Goal: Information Seeking & Learning: Learn about a topic

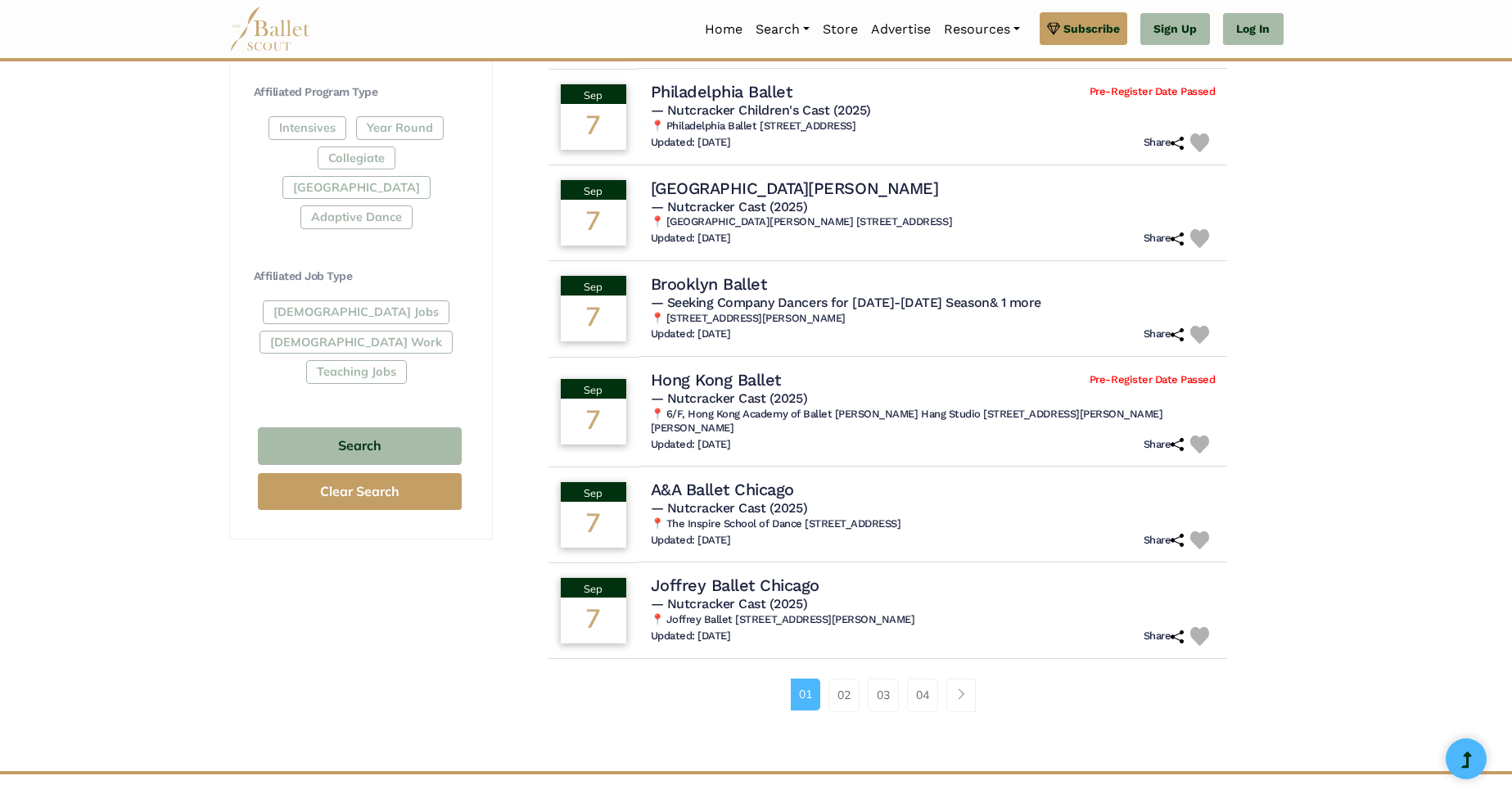
scroll to position [524, 0]
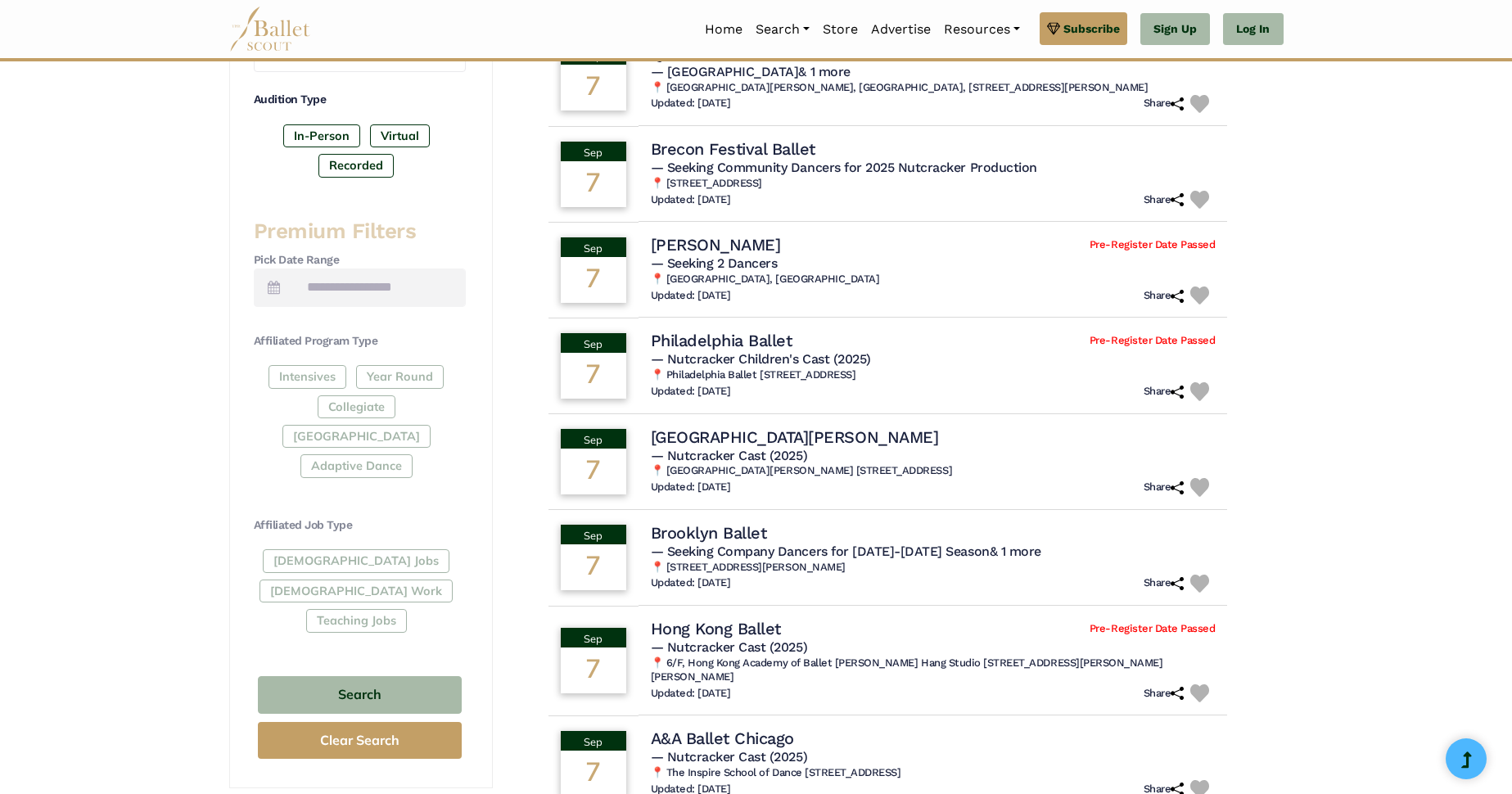
click at [375, 407] on div "Intensives Year Round Collegiate [GEOGRAPHIC_DATA] Adaptive Dance" at bounding box center [360, 425] width 212 height 119
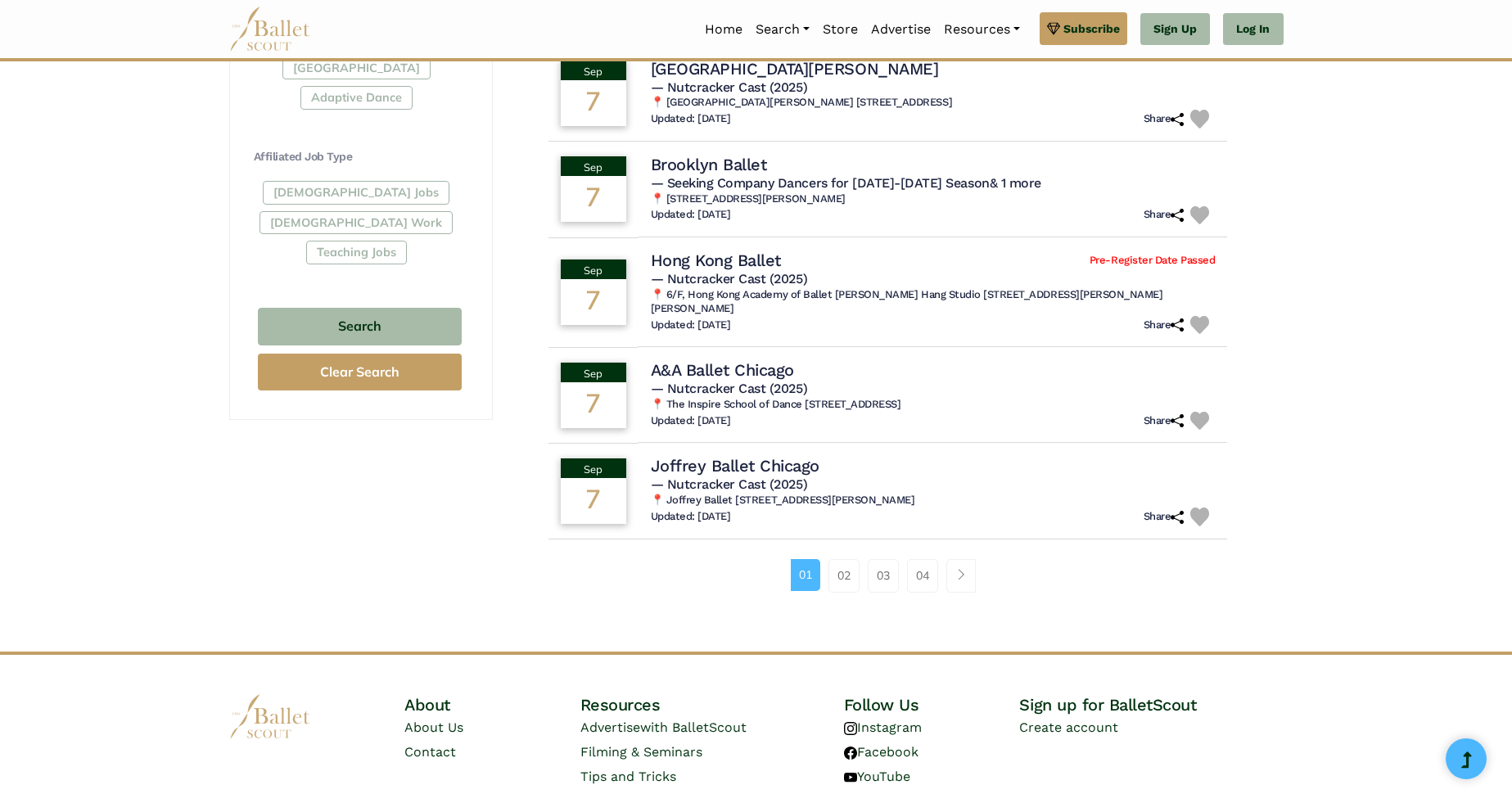
scroll to position [966, 0]
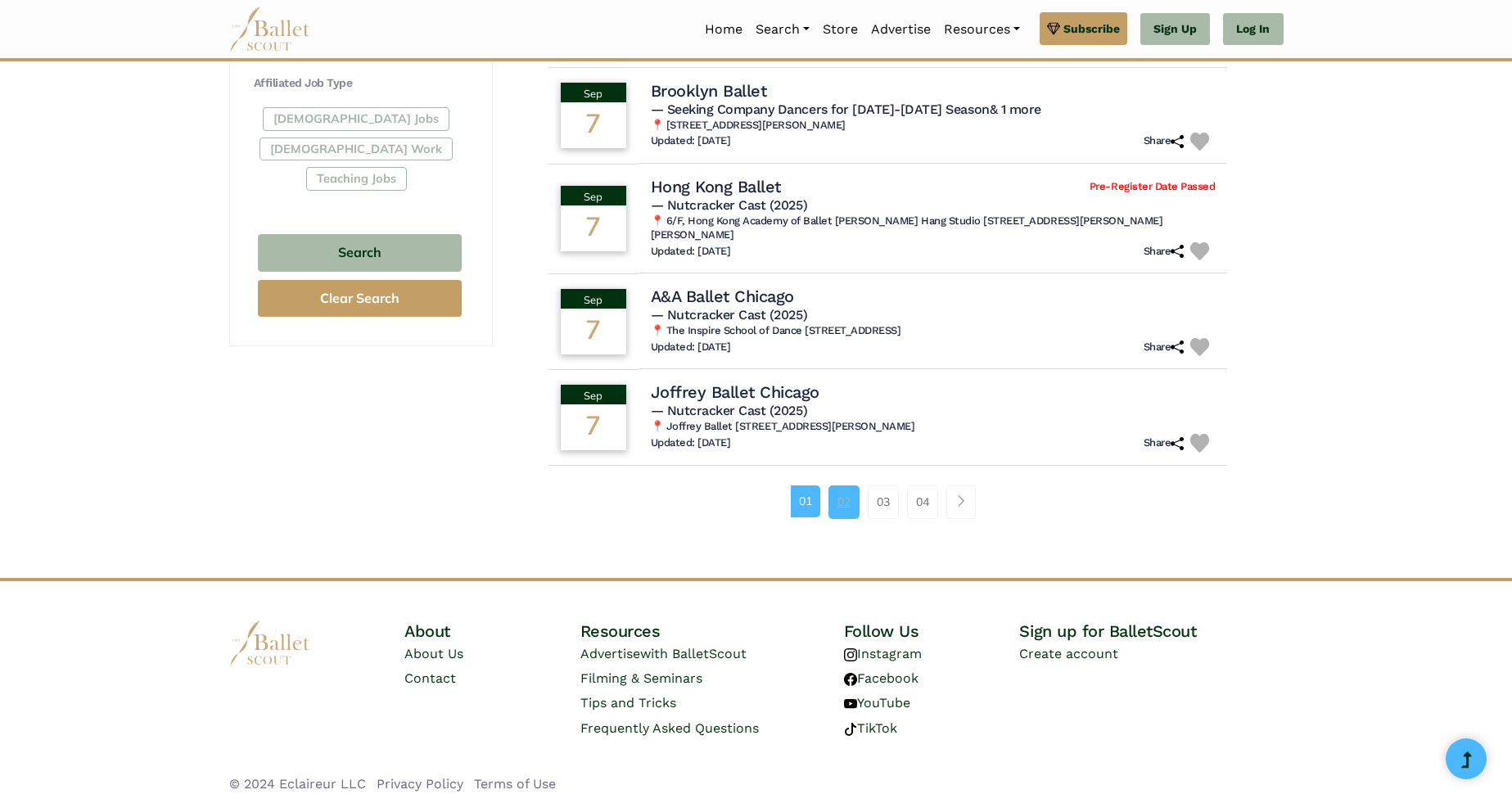
click at [852, 493] on link "02" at bounding box center [844, 502] width 31 height 33
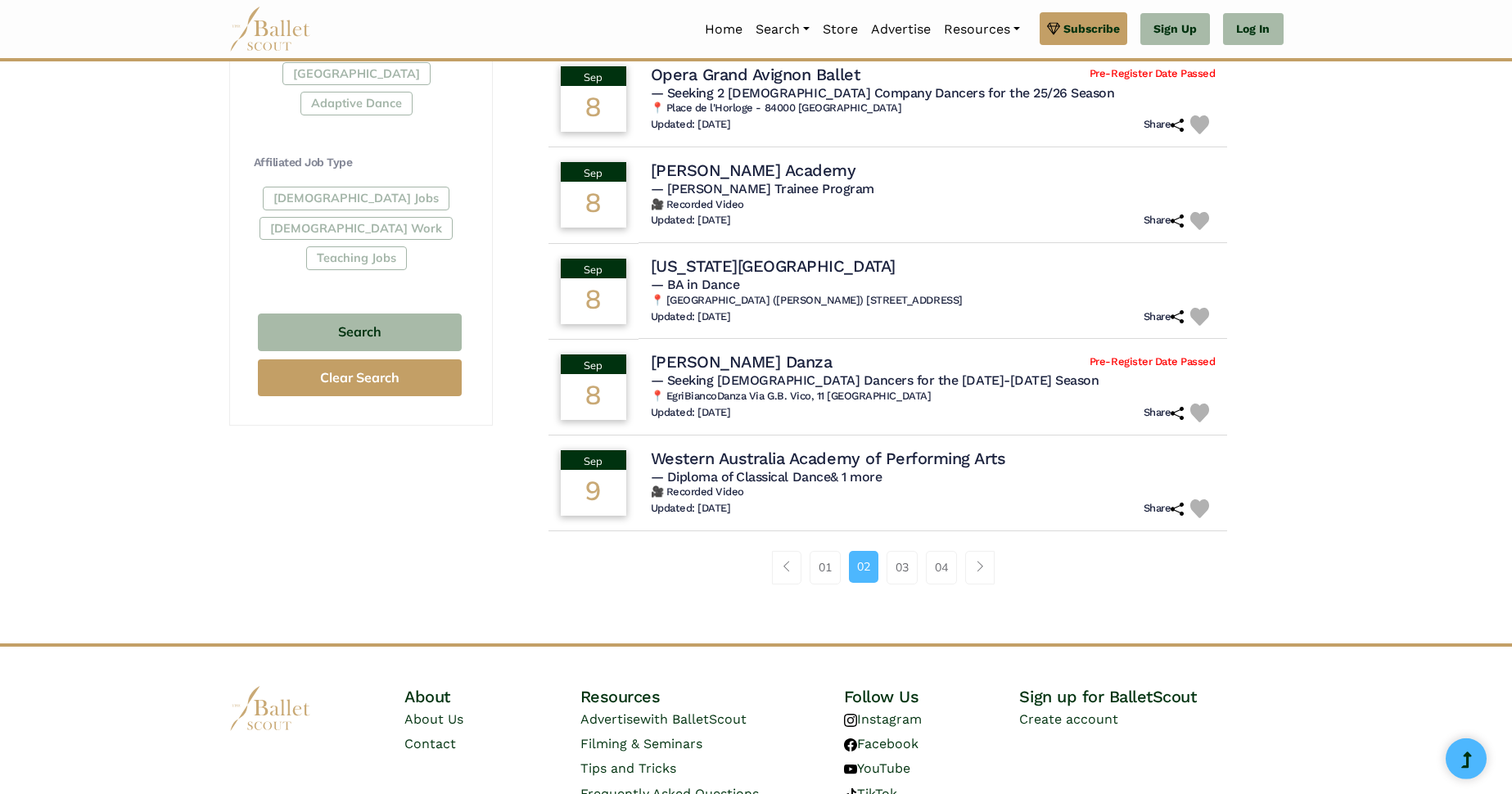
scroll to position [904, 0]
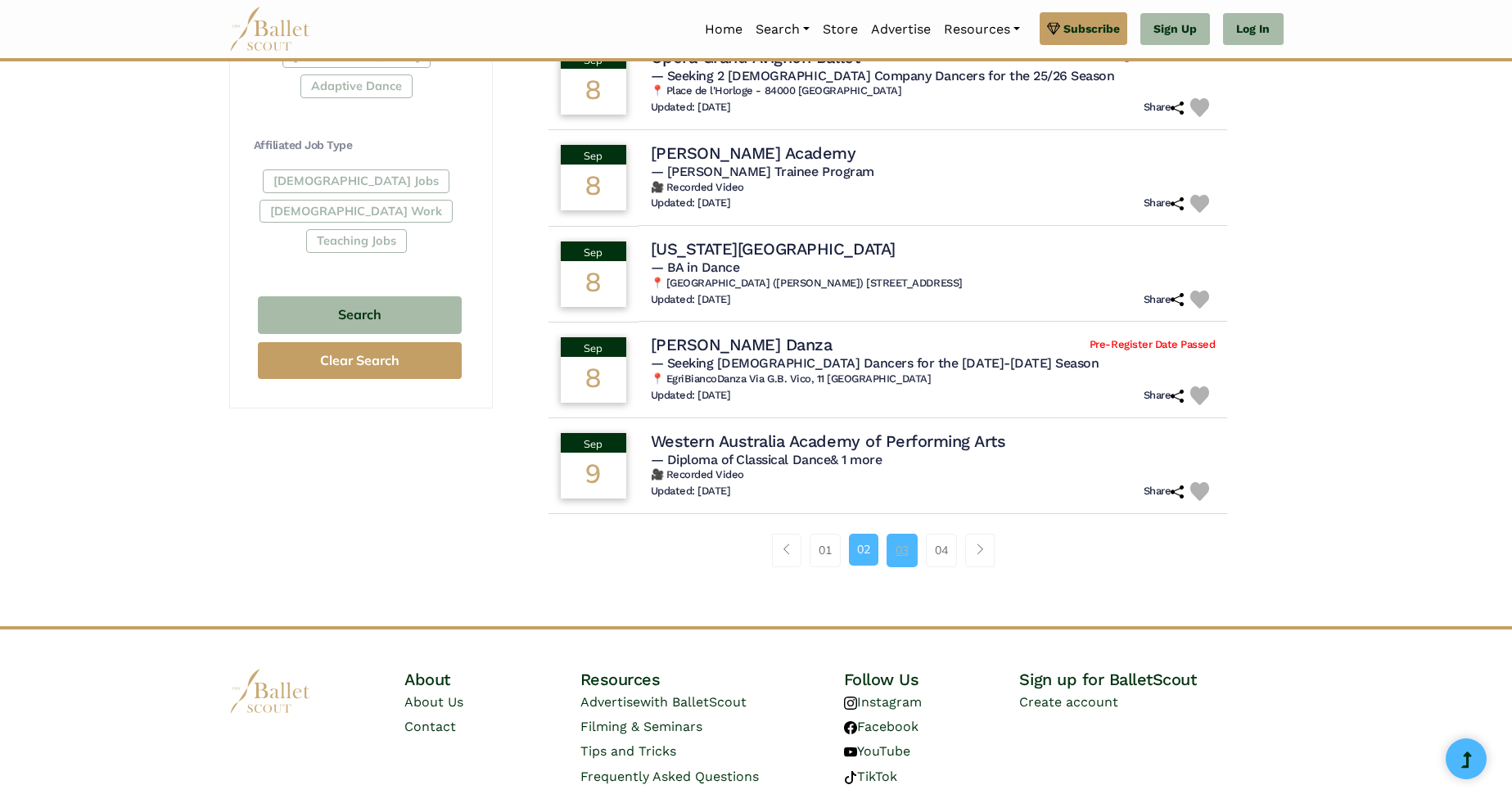
click at [897, 549] on link "03" at bounding box center [902, 550] width 31 height 33
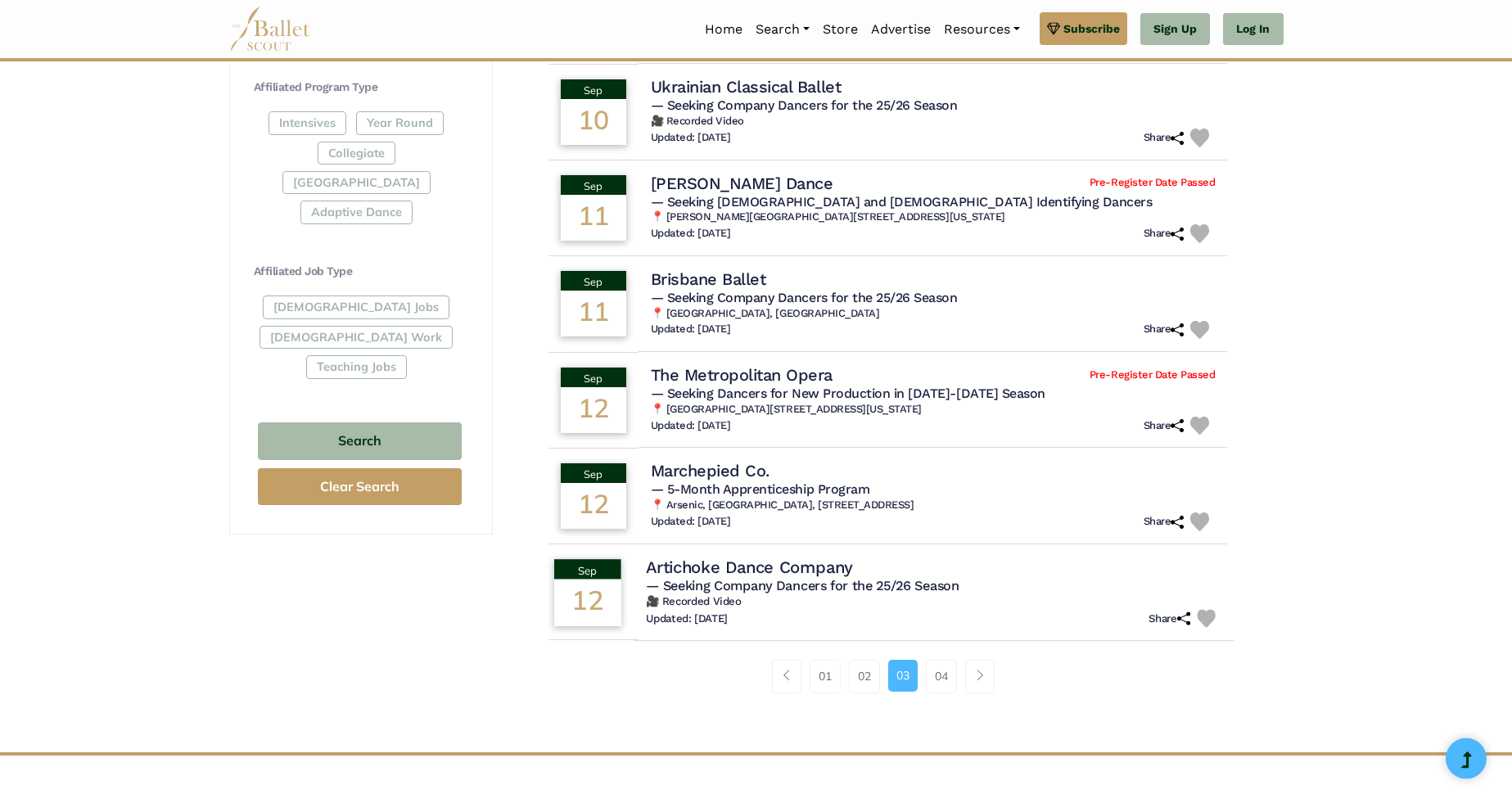
scroll to position [786, 0]
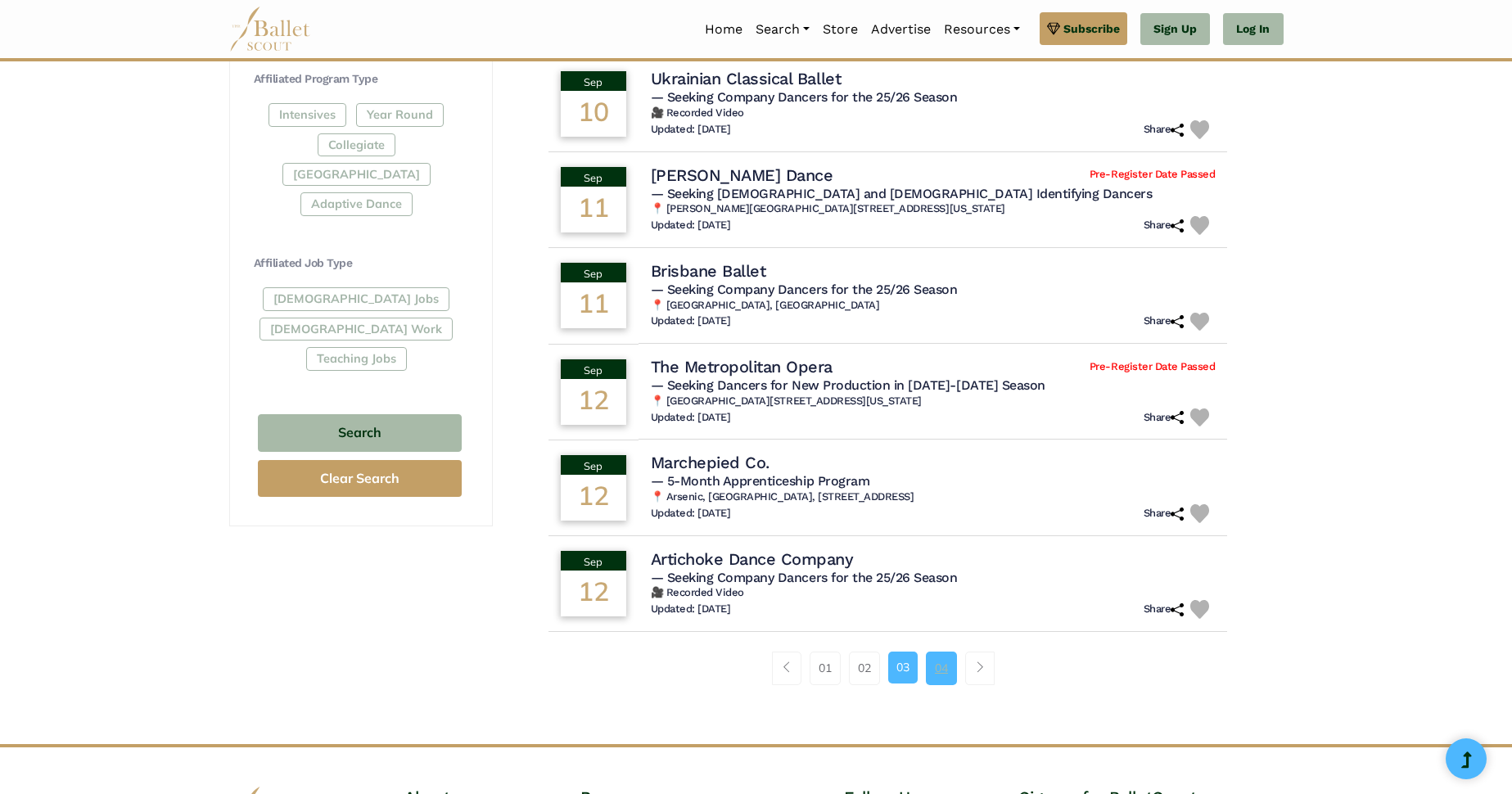
click at [948, 679] on link "04" at bounding box center [942, 668] width 31 height 33
